Goal: Task Accomplishment & Management: Complete application form

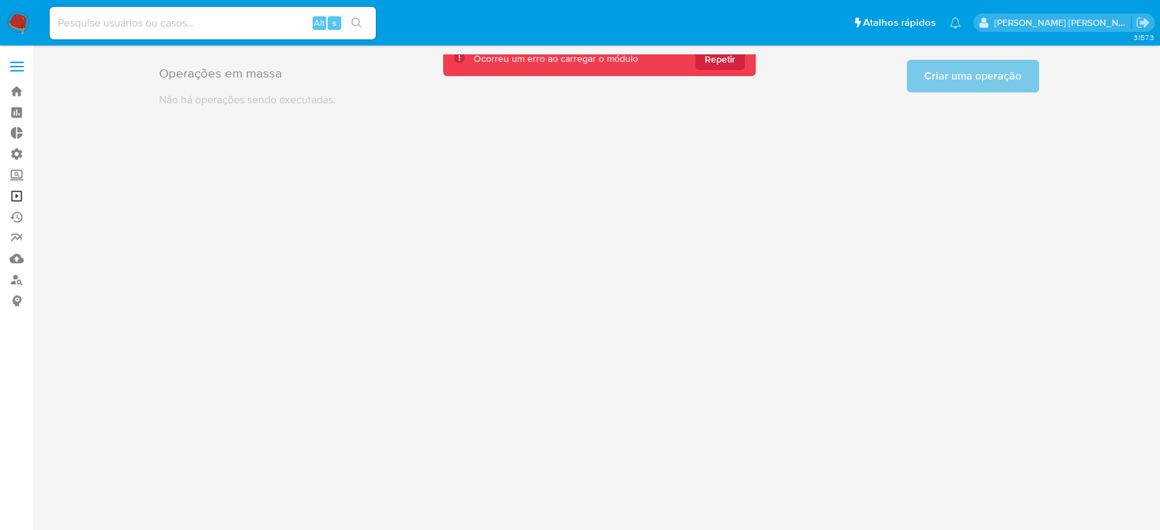
click at [22, 200] on link "Operações em massa" at bounding box center [81, 195] width 162 height 21
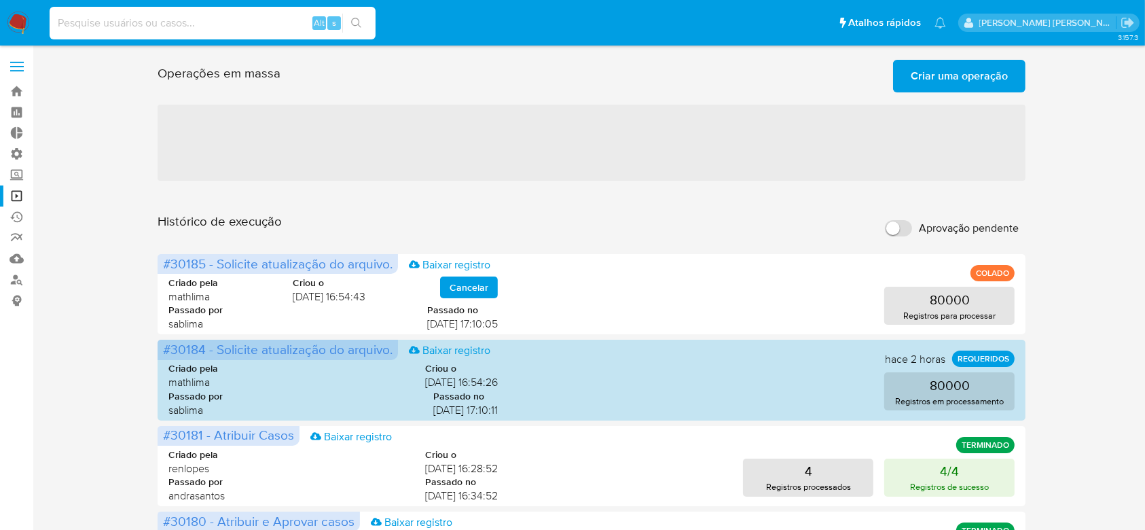
click at [136, 20] on input at bounding box center [213, 23] width 326 height 18
paste input "wRTn26J4DqLOs17TMUDmxe6W"
type input "wRTn26J4DqLOs17TMUDmxe6W"
click at [342, 22] on button "search-icon" at bounding box center [356, 23] width 28 height 19
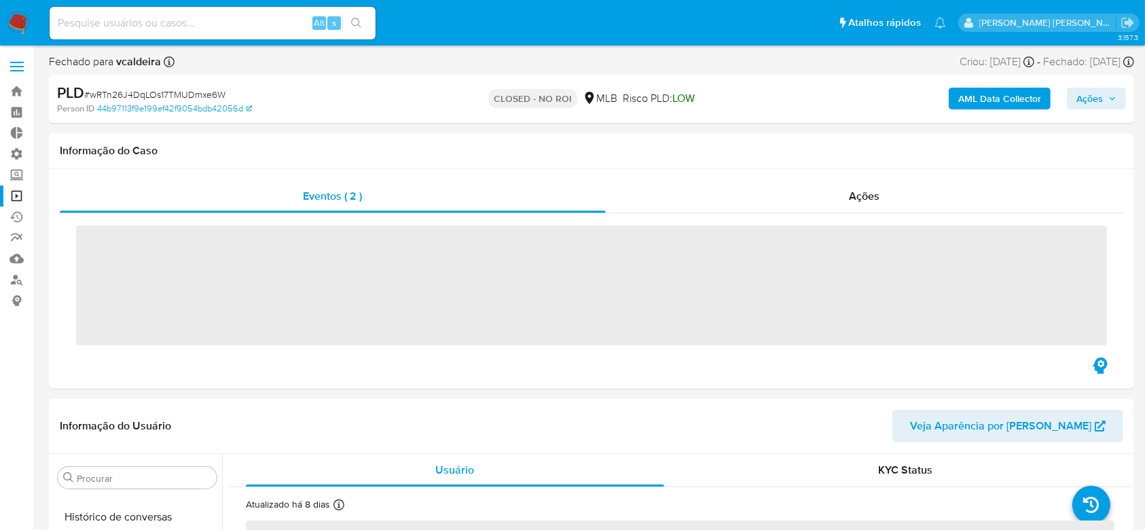
scroll to position [639, 0]
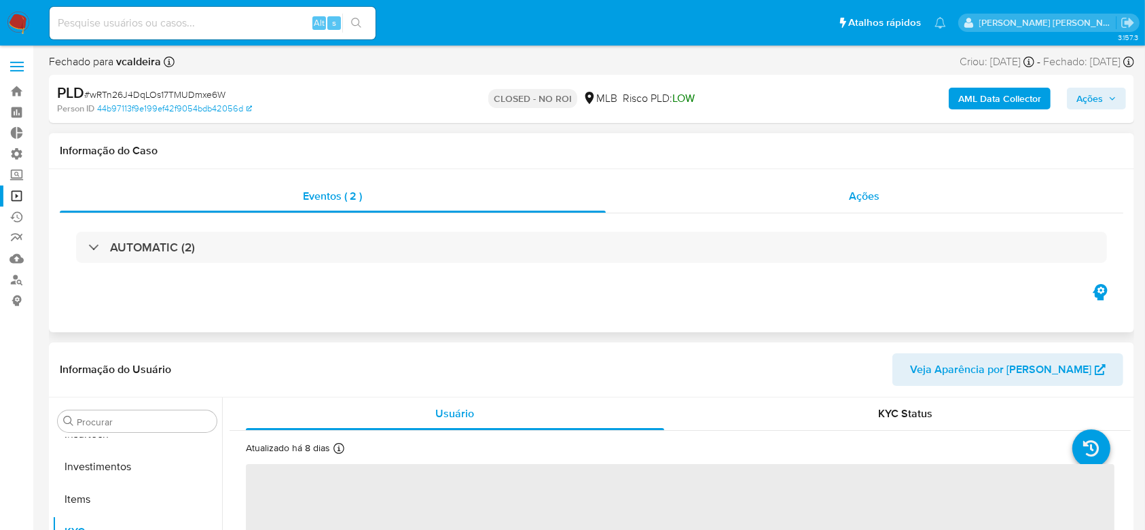
click at [858, 194] on span "Ações" at bounding box center [865, 196] width 31 height 16
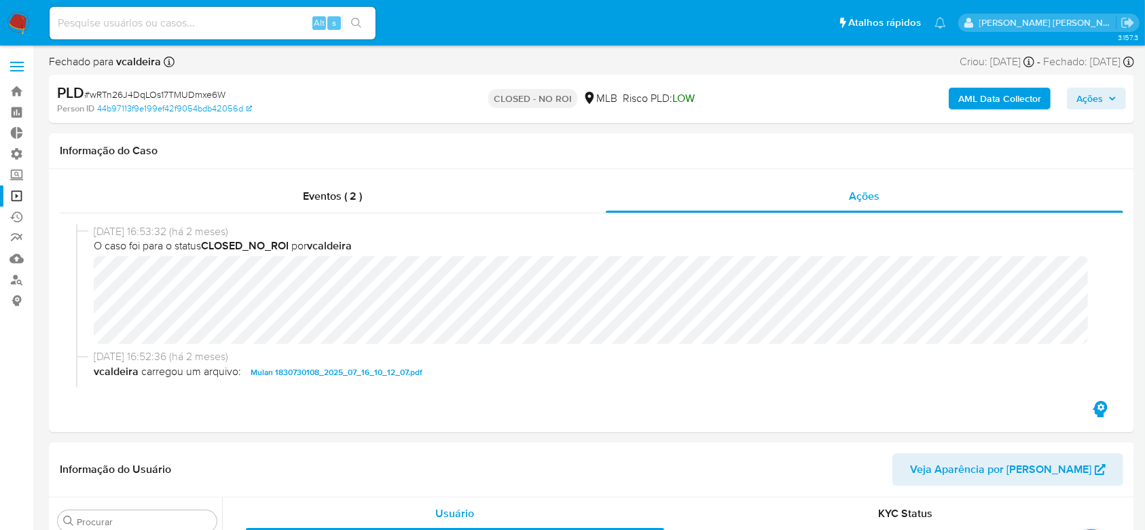
select select "10"
click at [22, 196] on link "Operações em massa" at bounding box center [81, 195] width 162 height 21
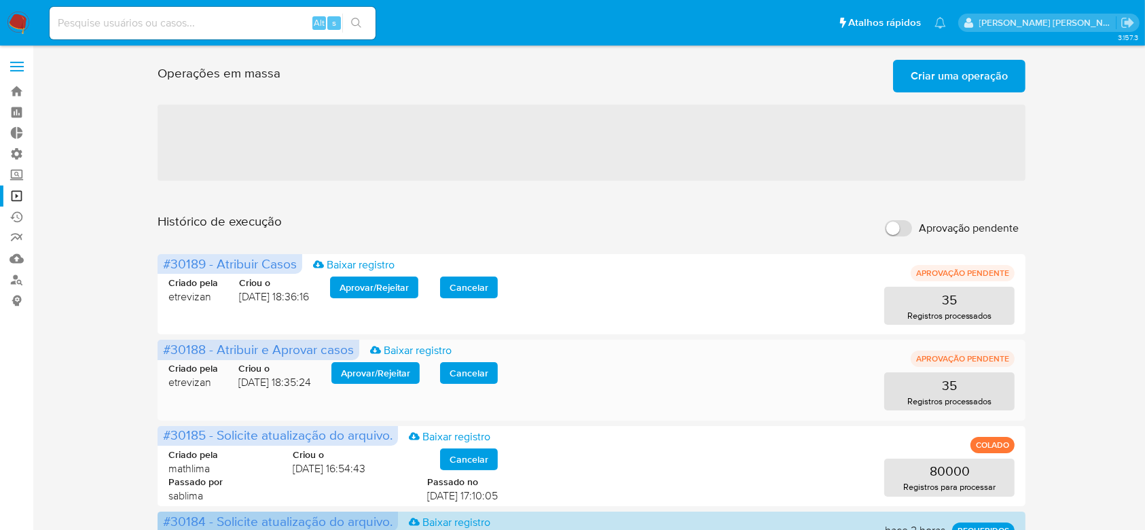
click at [387, 378] on span "Aprovar / Rejeitar" at bounding box center [375, 372] width 69 height 19
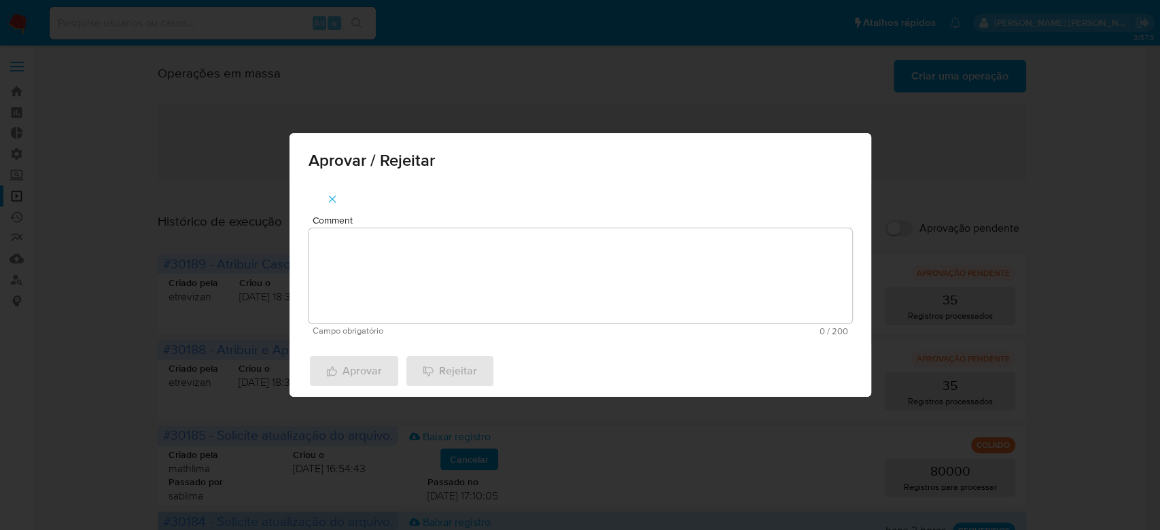
click at [410, 287] on textarea "Comment" at bounding box center [579, 275] width 543 height 95
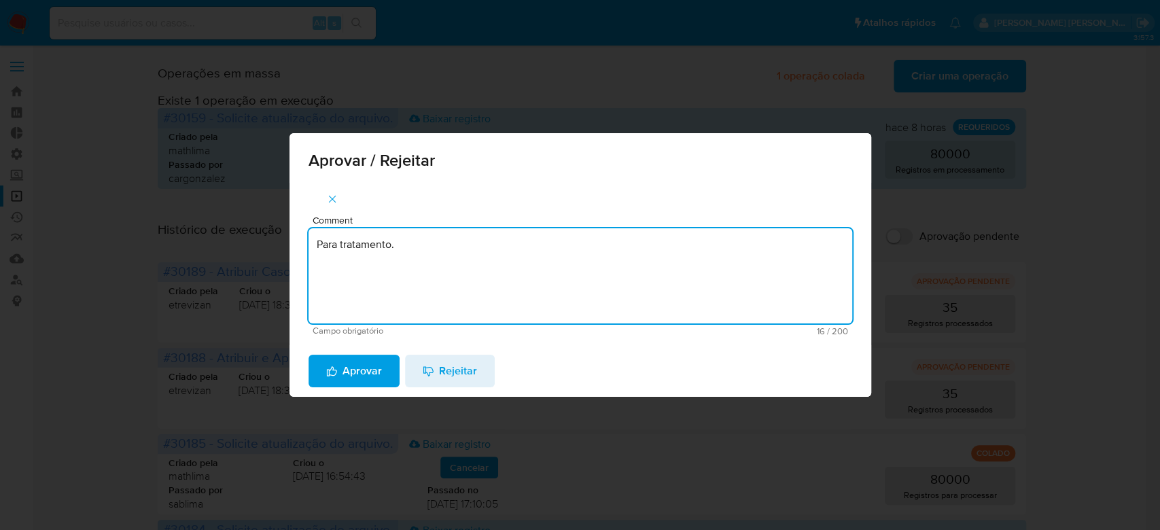
drag, startPoint x: 407, startPoint y: 246, endPoint x: 188, endPoint y: 234, distance: 219.8
click at [188, 234] on div "Aprovar / Rejeitar Comment Para tratamento. Campo obrigatório 16 / 200 184 cara…" at bounding box center [580, 265] width 1160 height 530
click at [392, 275] on textarea "Para tratamento." at bounding box center [579, 275] width 543 height 95
type textarea "Para tratamento."
click at [363, 372] on span "Aprovar" at bounding box center [354, 371] width 56 height 30
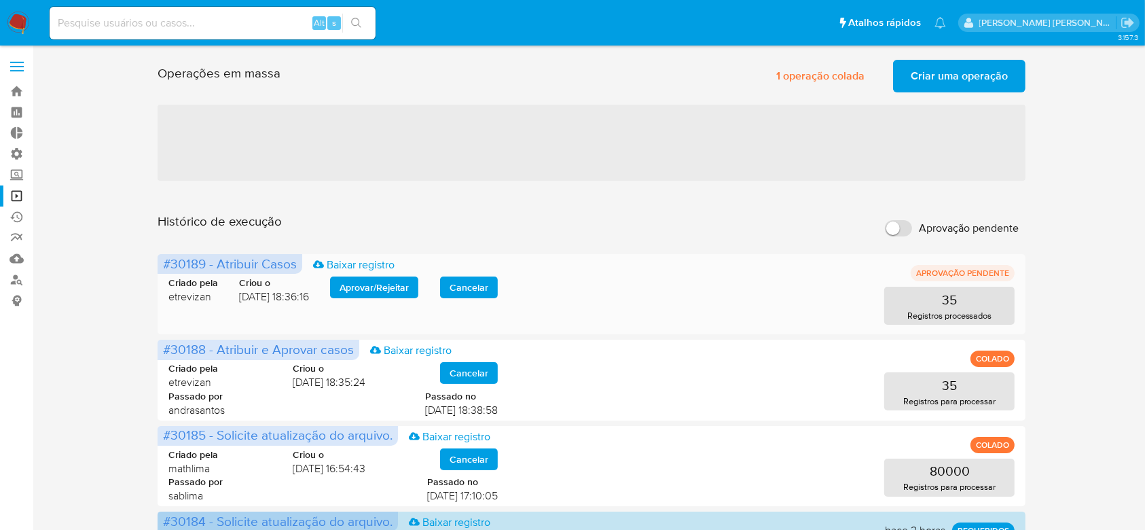
click at [394, 287] on span "Aprovar / Rejeitar" at bounding box center [374, 287] width 69 height 19
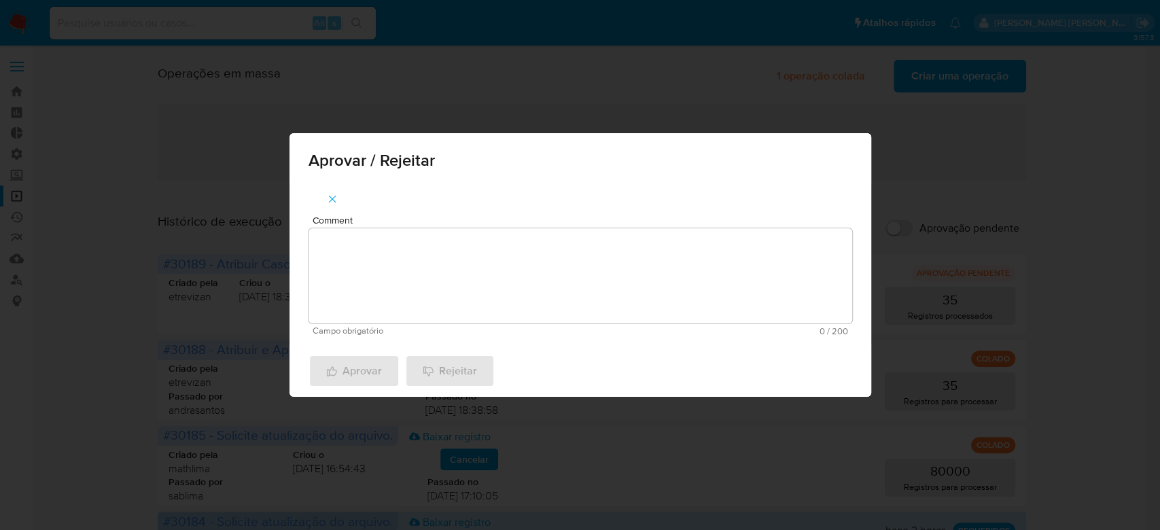
click at [405, 277] on textarea "Comment" at bounding box center [579, 275] width 543 height 95
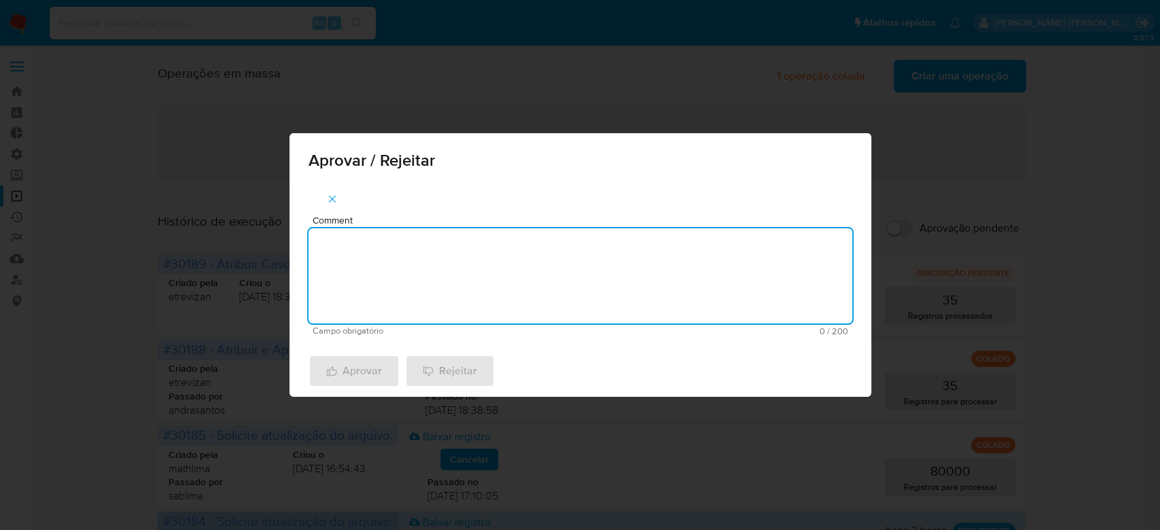
paste textarea "Para tratamento."
type textarea "Para tratamento."
click at [356, 369] on span "Aprovar" at bounding box center [354, 371] width 56 height 30
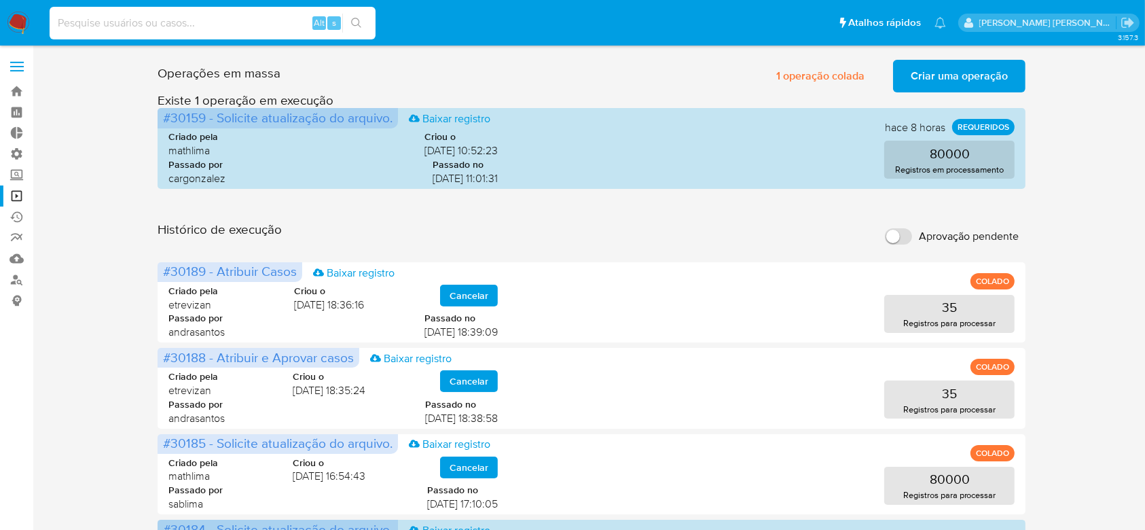
click at [260, 29] on input at bounding box center [213, 23] width 326 height 18
paste input "OaUOEG8mqnEOqKgYId8KTS2W"
type input "OaUOEG8mqnEOqKgYId8KTS2W"
click at [355, 33] on div "OaUOEG8mqnEOqKgYId8KTS2W Alt s" at bounding box center [213, 23] width 326 height 33
click at [364, 26] on button "search-icon" at bounding box center [356, 23] width 28 height 19
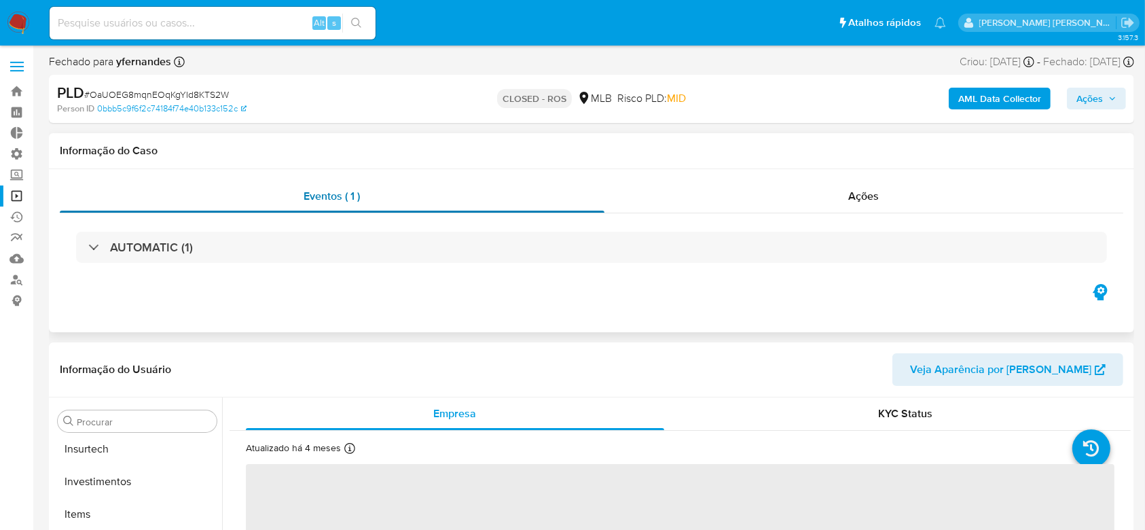
scroll to position [639, 0]
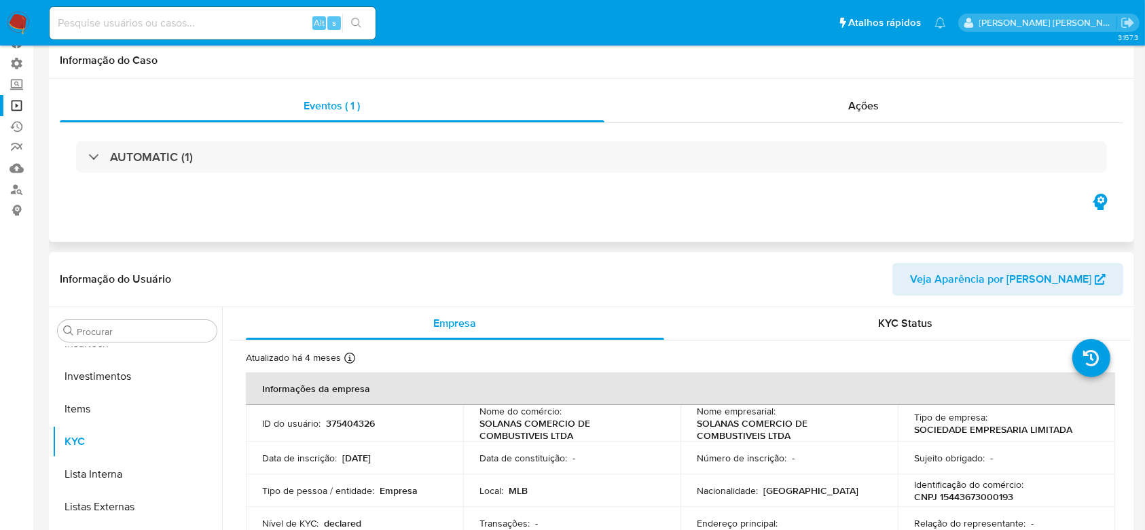
select select "10"
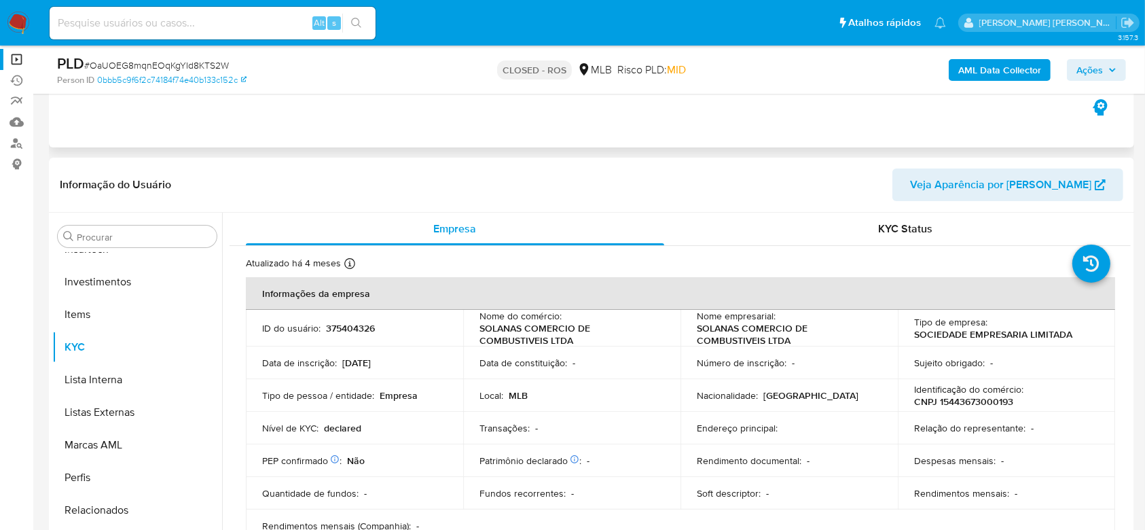
scroll to position [0, 0]
